Goal: Transaction & Acquisition: Book appointment/travel/reservation

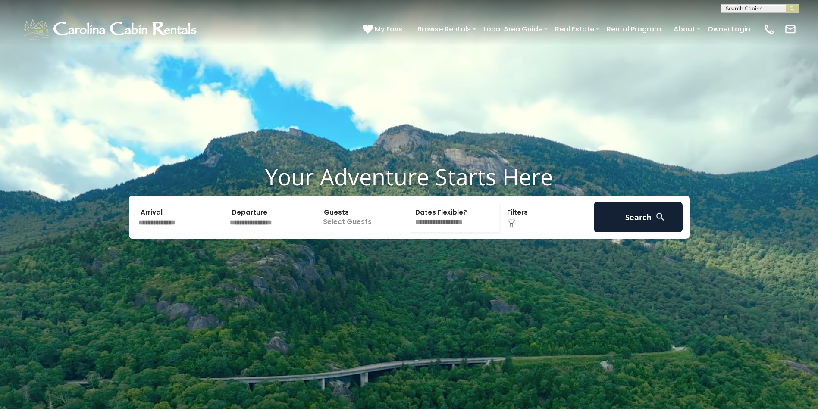
click at [183, 232] on input "text" at bounding box center [179, 217] width 89 height 30
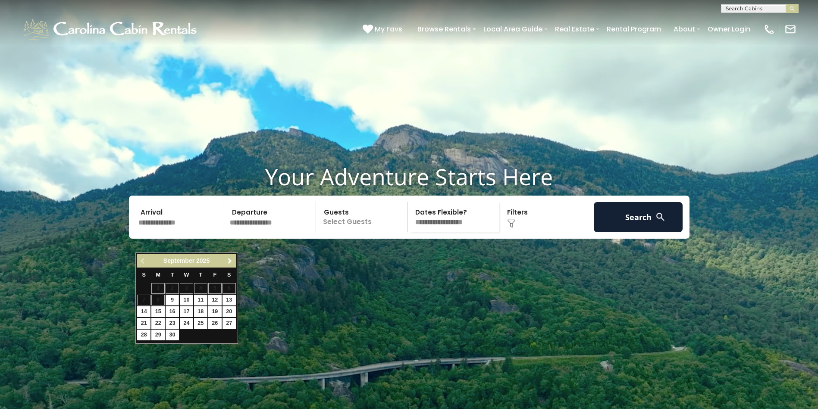
click at [226, 259] on link "Next" at bounding box center [230, 261] width 11 height 11
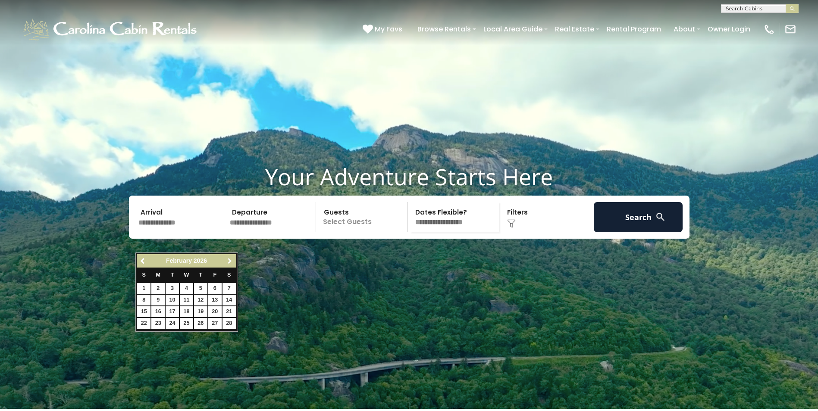
click at [226, 259] on link "Next" at bounding box center [230, 261] width 11 height 11
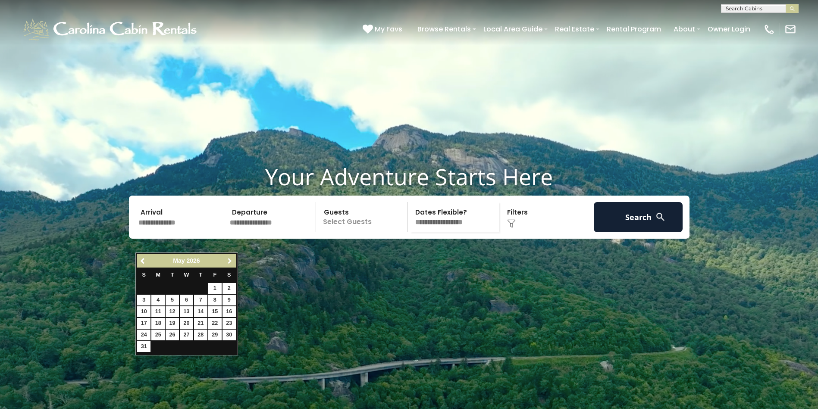
click at [226, 259] on link "Next" at bounding box center [230, 261] width 11 height 11
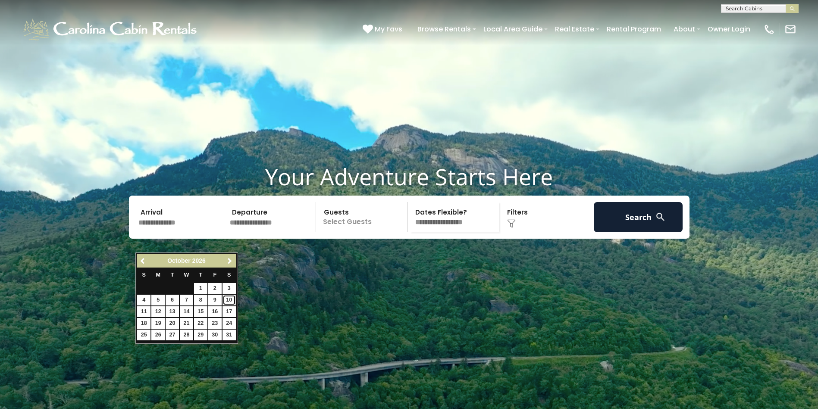
click at [227, 302] on link "10" at bounding box center [228, 300] width 13 height 11
type input "********"
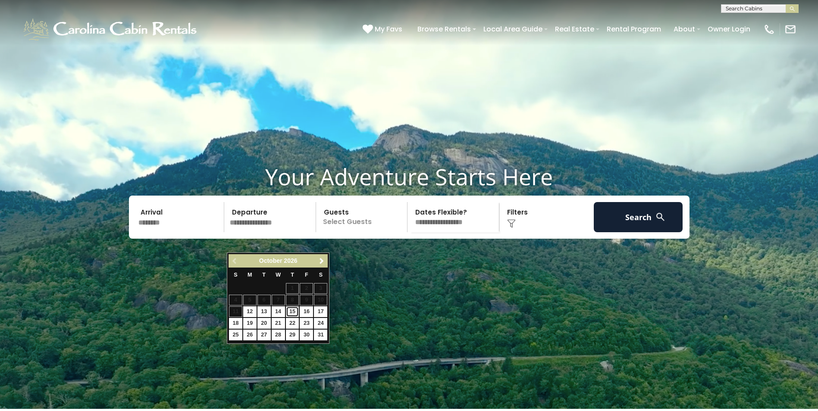
click at [291, 311] on link "15" at bounding box center [292, 312] width 13 height 11
type input "********"
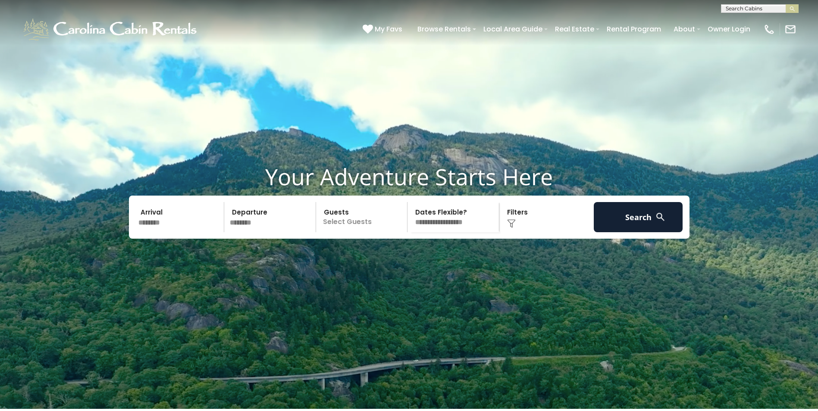
click at [359, 232] on p "Select Guests" at bounding box center [363, 217] width 89 height 30
click at [405, 257] on span "+" at bounding box center [404, 252] width 3 height 9
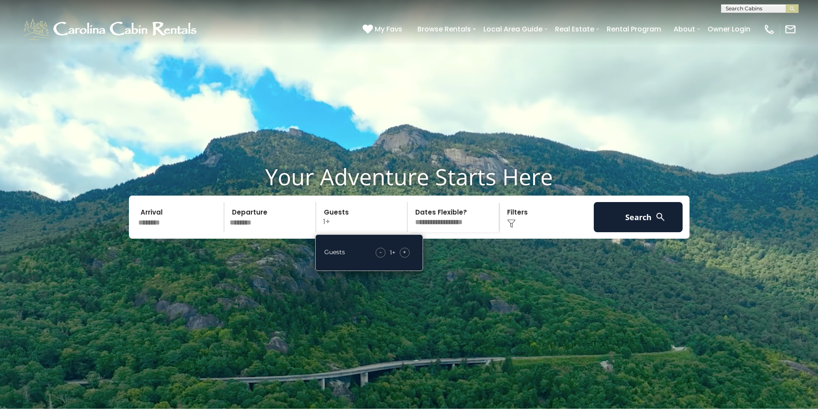
click at [405, 257] on span "+" at bounding box center [404, 252] width 3 height 9
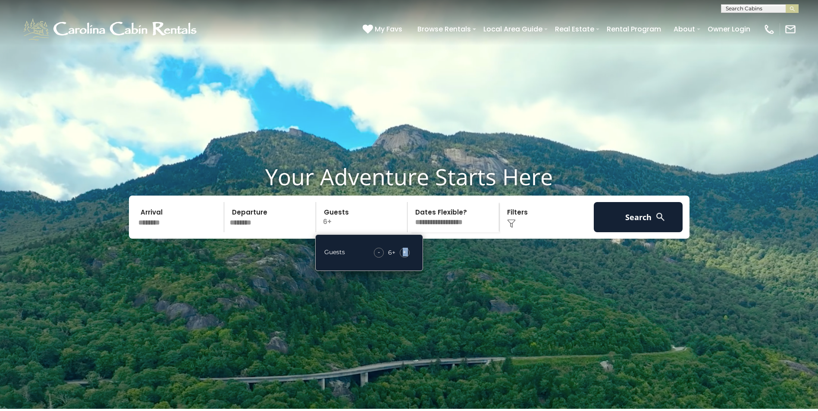
click at [405, 257] on span "+" at bounding box center [404, 252] width 3 height 9
drag, startPoint x: 405, startPoint y: 271, endPoint x: 391, endPoint y: 272, distance: 14.7
click at [391, 257] on div "7" at bounding box center [389, 252] width 3 height 9
click at [404, 257] on span "+" at bounding box center [404, 252] width 3 height 9
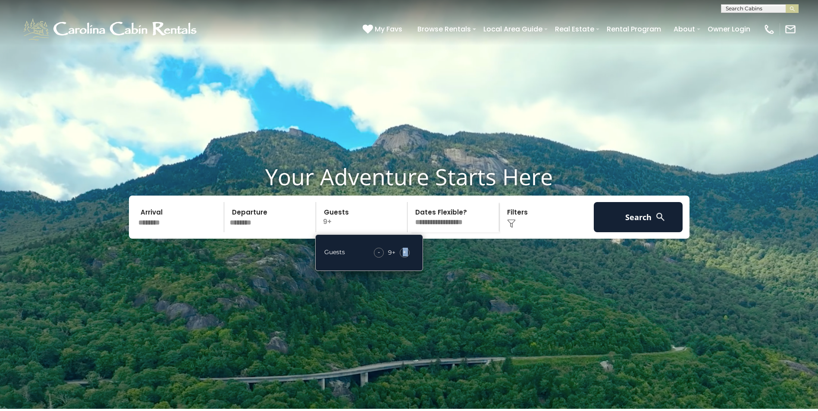
click at [404, 257] on span "+" at bounding box center [404, 252] width 3 height 9
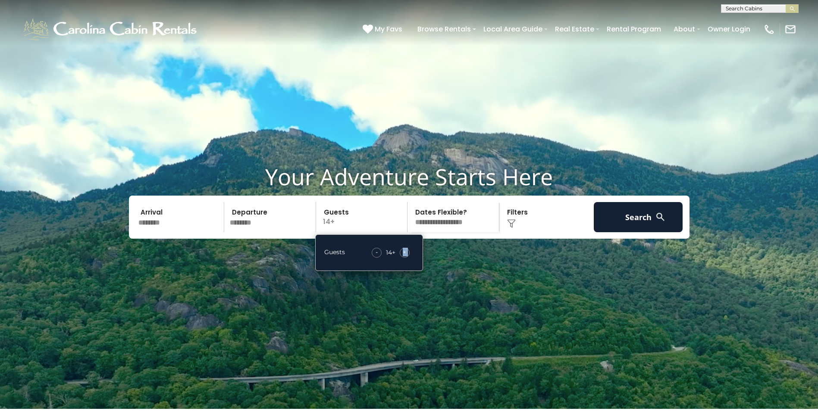
click at [404, 257] on span "+" at bounding box center [404, 252] width 3 height 9
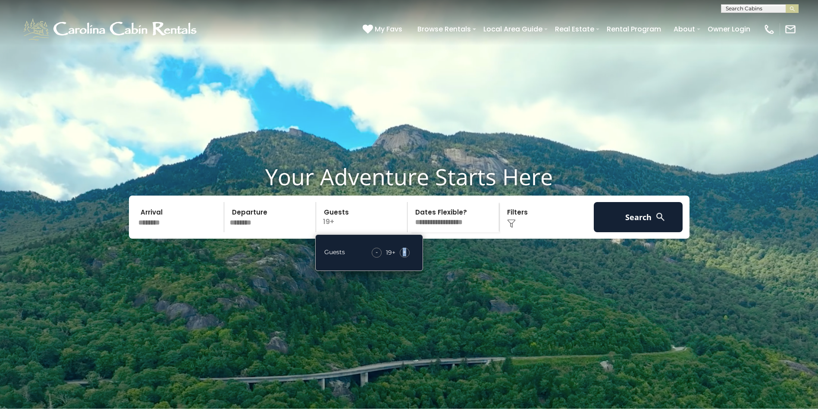
click at [404, 257] on span "+" at bounding box center [404, 252] width 3 height 9
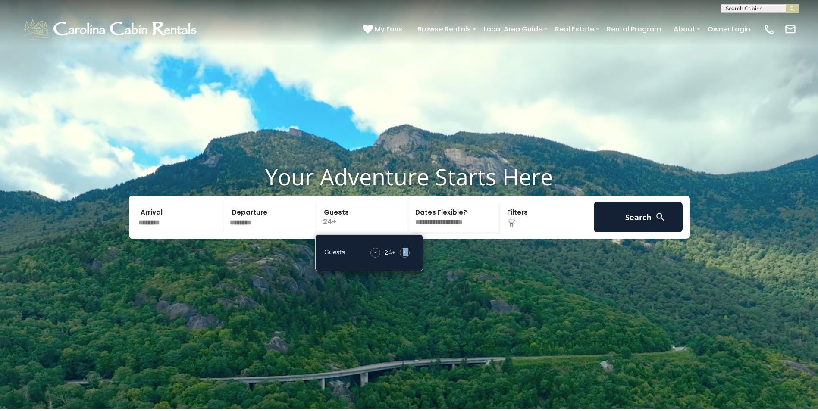
click at [404, 257] on span "+" at bounding box center [404, 252] width 3 height 9
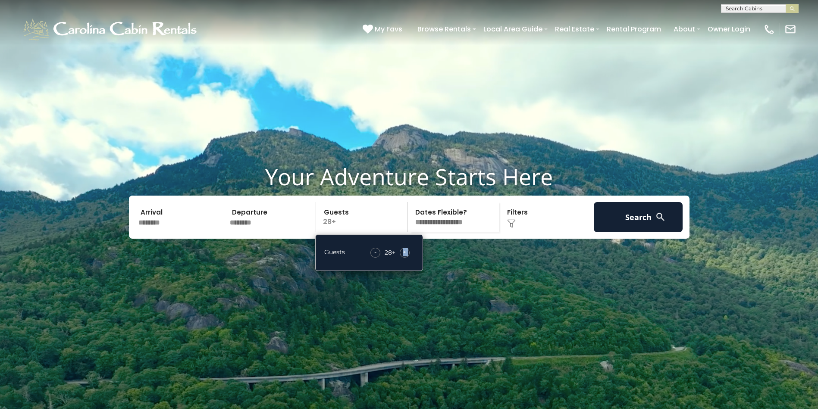
click at [404, 257] on span "+" at bounding box center [404, 252] width 3 height 9
click at [616, 232] on button "Search" at bounding box center [638, 217] width 89 height 30
